Goal: Transaction & Acquisition: Purchase product/service

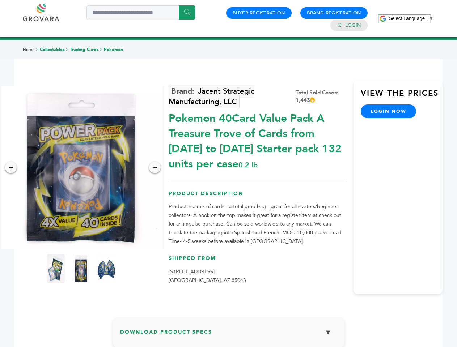
click at [411, 18] on span "Select Language" at bounding box center [407, 18] width 36 height 5
click at [81, 168] on img at bounding box center [81, 167] width 163 height 163
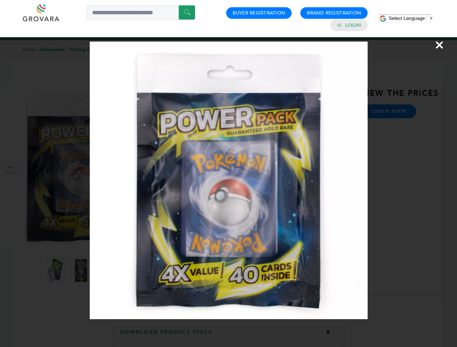
click at [11, 168] on div "×" at bounding box center [228, 173] width 457 height 347
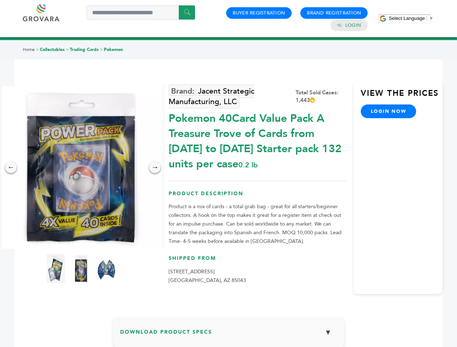
click at [155, 168] on div "→" at bounding box center [155, 168] width 12 height 12
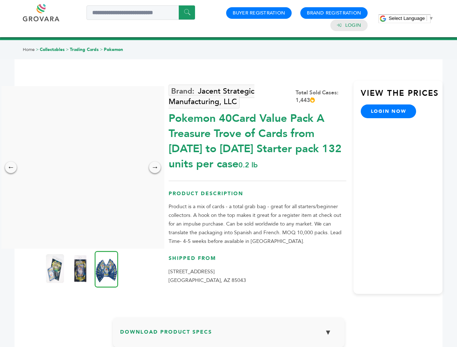
click at [56, 269] on img at bounding box center [55, 268] width 18 height 29
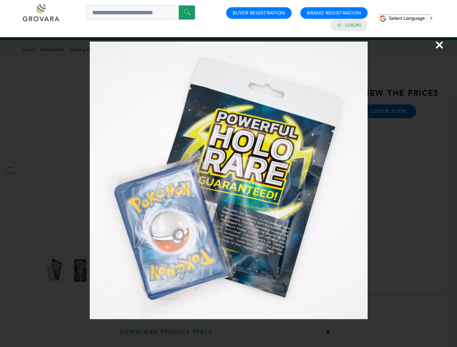
click at [81, 269] on div "×" at bounding box center [228, 173] width 457 height 347
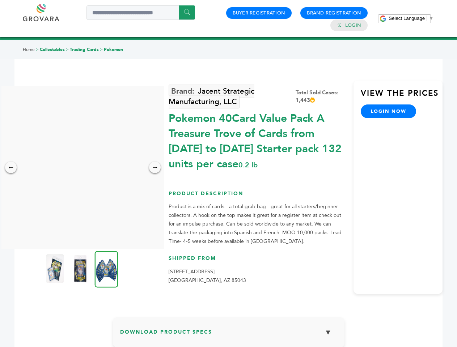
click at [106, 269] on img at bounding box center [107, 269] width 24 height 37
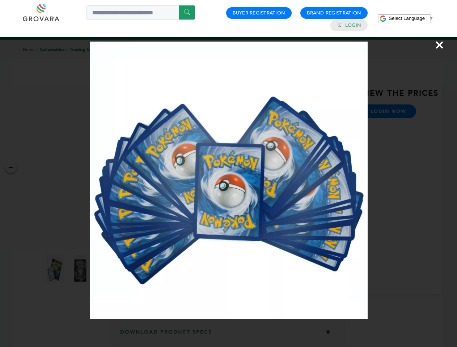
click at [229, 335] on div "×" at bounding box center [228, 173] width 457 height 347
